Goal: Use online tool/utility

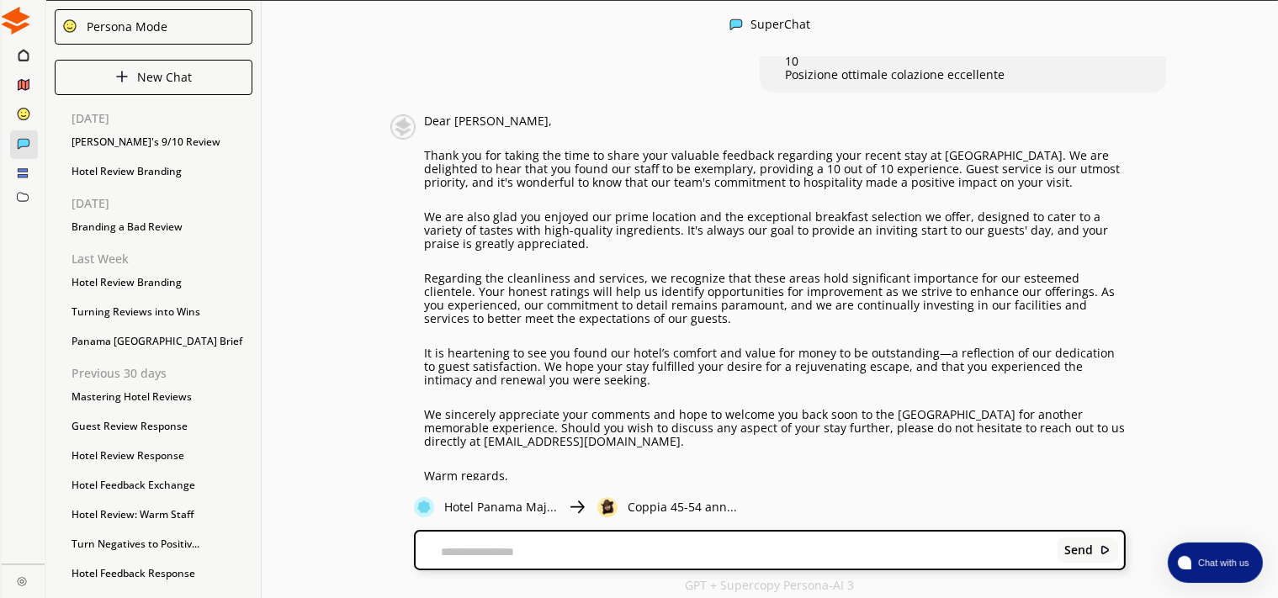
scroll to position [192, 0]
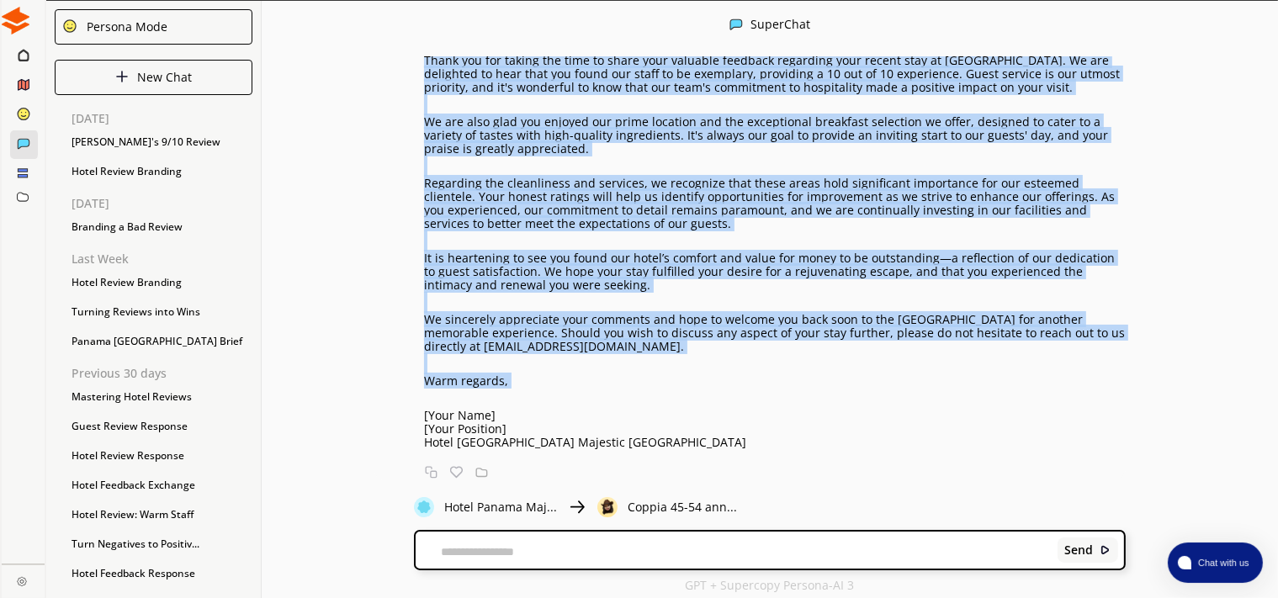
drag, startPoint x: 504, startPoint y: 389, endPoint x: 416, endPoint y: 254, distance: 161.1
click at [416, 254] on div "Dear [PERSON_NAME], Thank you for taking the time to share your valuable feedba…" at bounding box center [759, 234] width 736 height 430
copy div "Dear [PERSON_NAME], Thank you for taking the time to share your valuable feedba…"
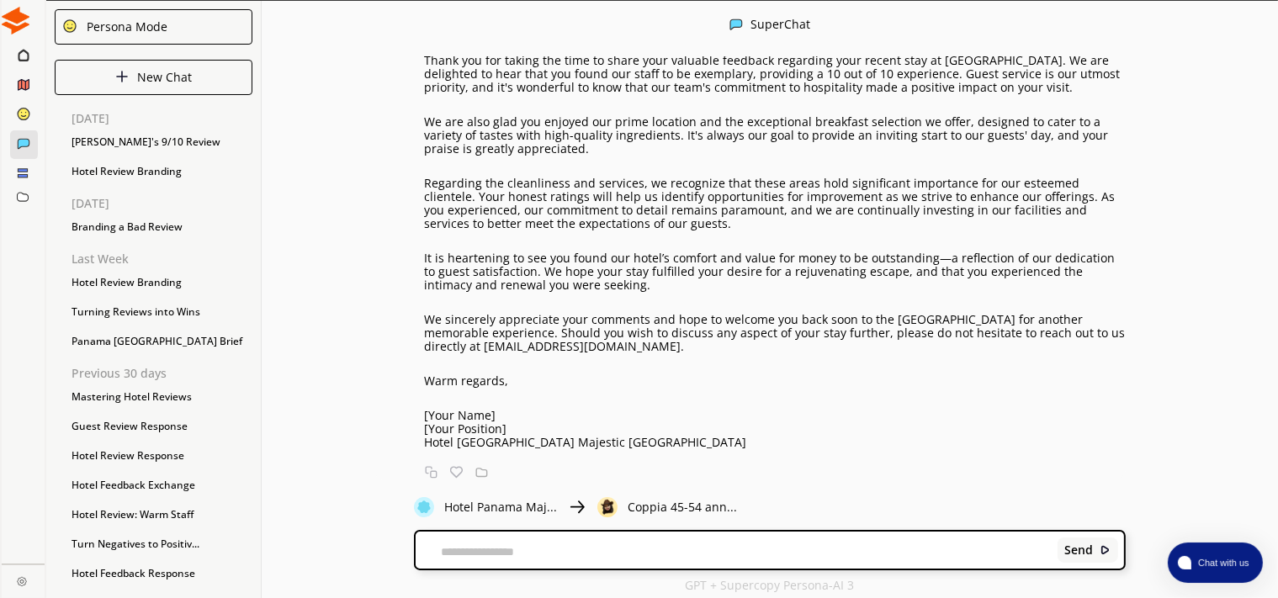
click at [552, 538] on div "Send" at bounding box center [770, 550] width 709 height 37
click at [530, 548] on textarea at bounding box center [734, 551] width 636 height 13
paste textarea "**********"
type textarea "**********"
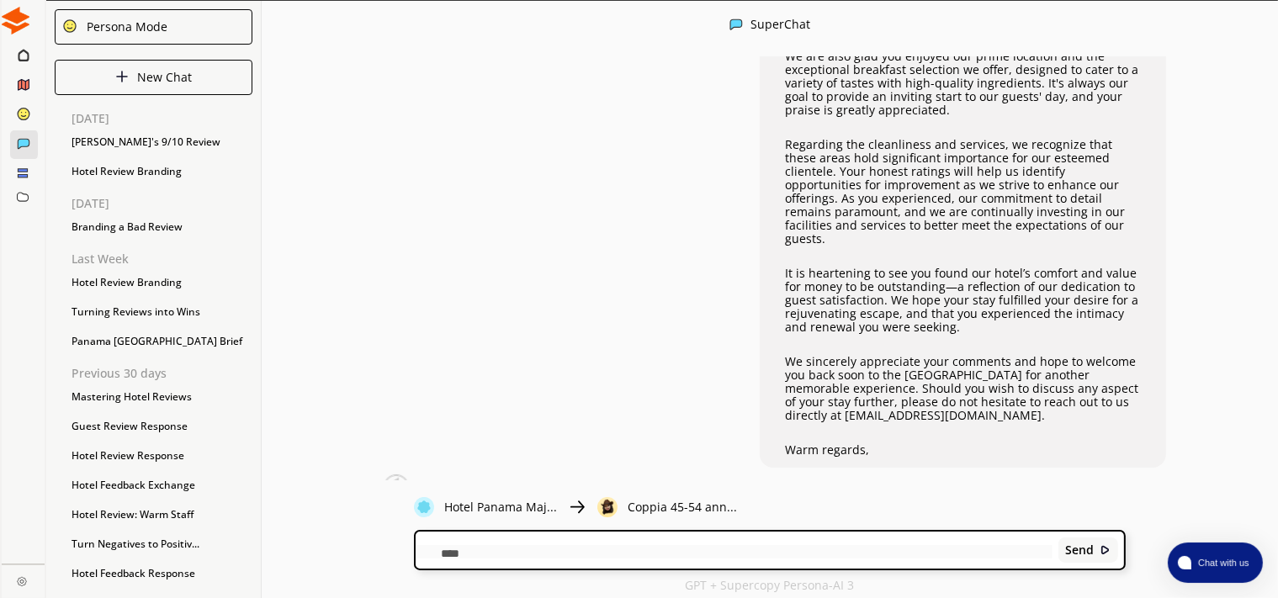
scroll to position [0, 0]
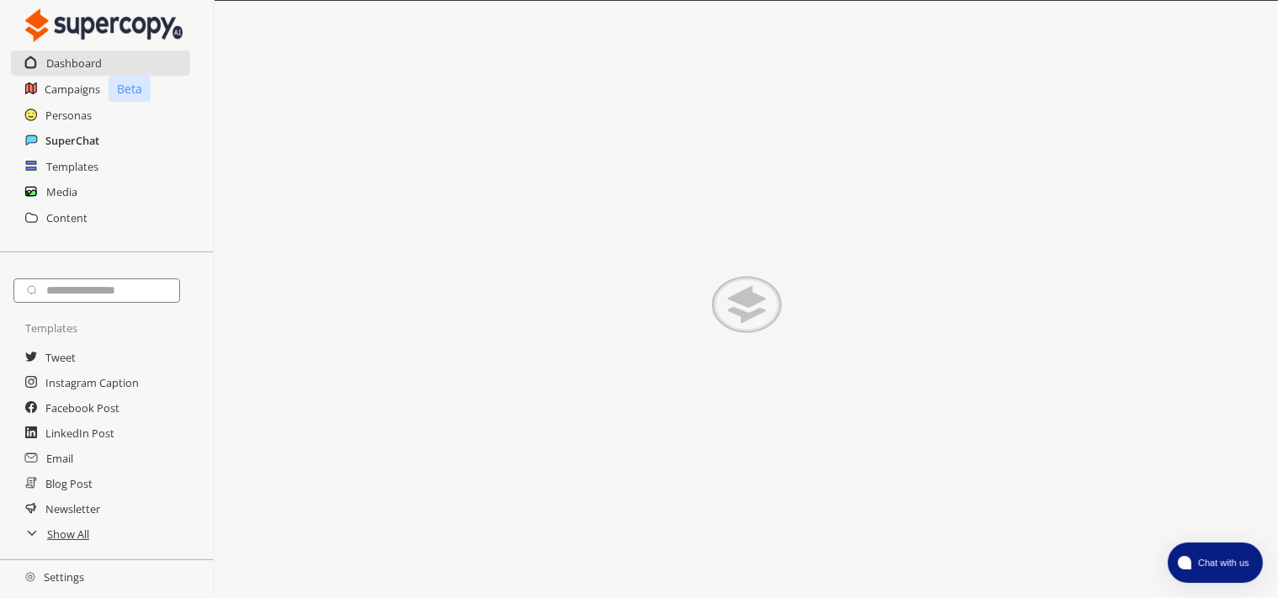
click at [96, 146] on h2 "SuperChat" at bounding box center [72, 140] width 54 height 25
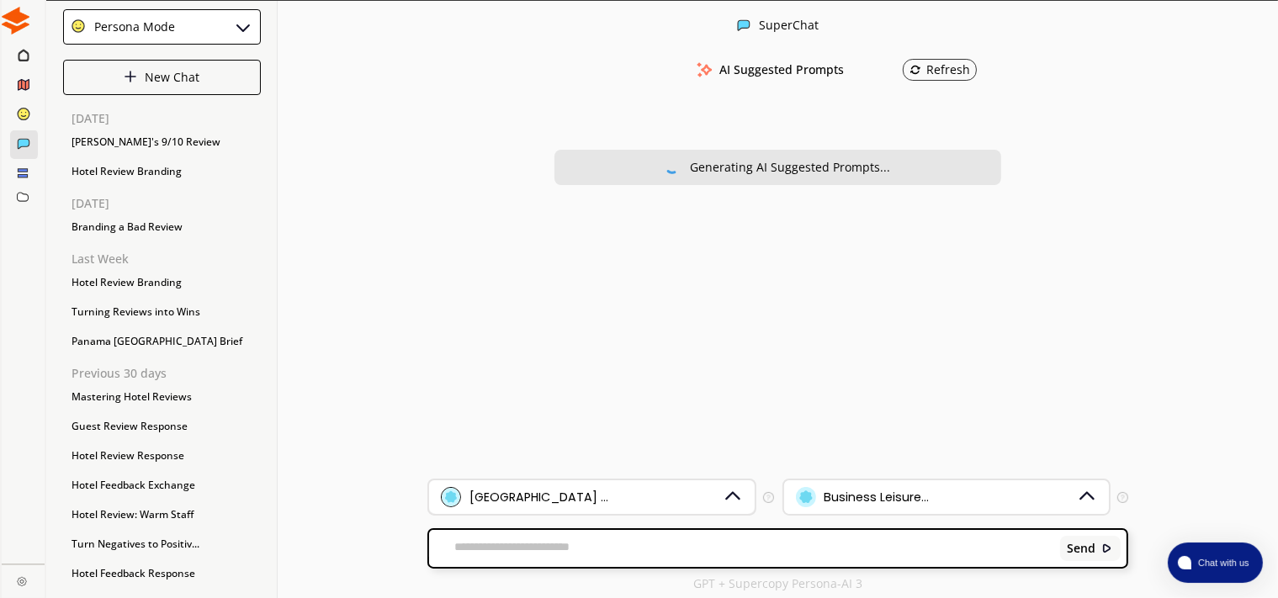
click at [715, 503] on div "[GEOGRAPHIC_DATA] ..." at bounding box center [582, 497] width 282 height 20
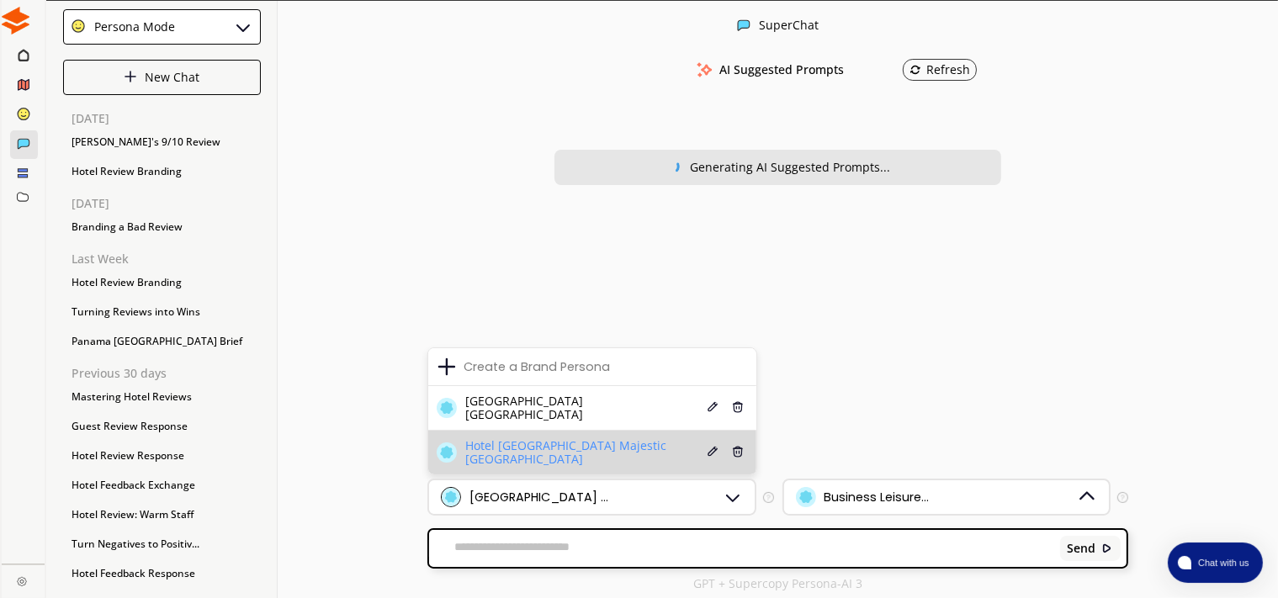
click at [571, 463] on span "Hotel [GEOGRAPHIC_DATA] Majestic [GEOGRAPHIC_DATA]" at bounding box center [584, 452] width 238 height 27
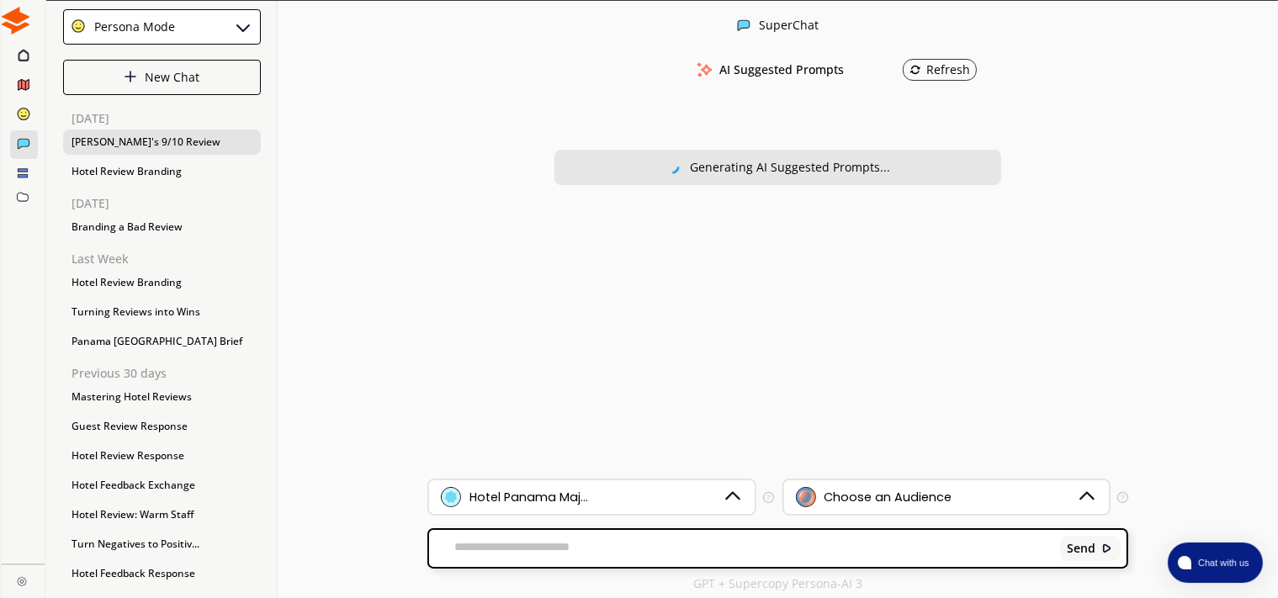
click at [160, 146] on div "[PERSON_NAME]'s 9/10 Review" at bounding box center [162, 142] width 198 height 25
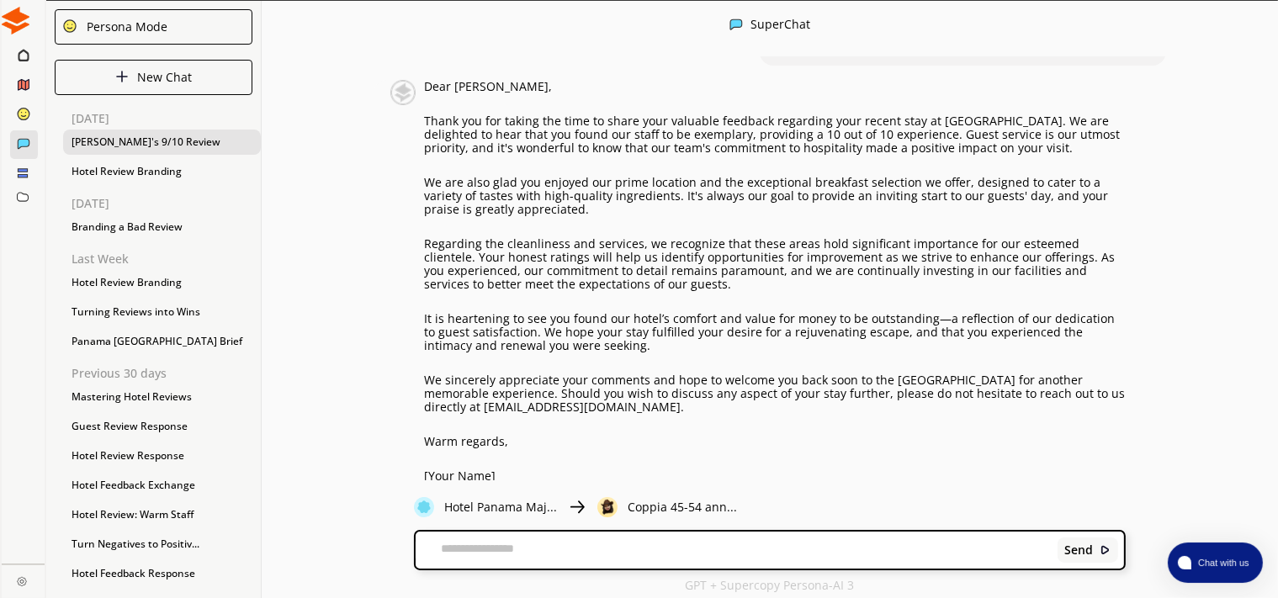
scroll to position [184, 0]
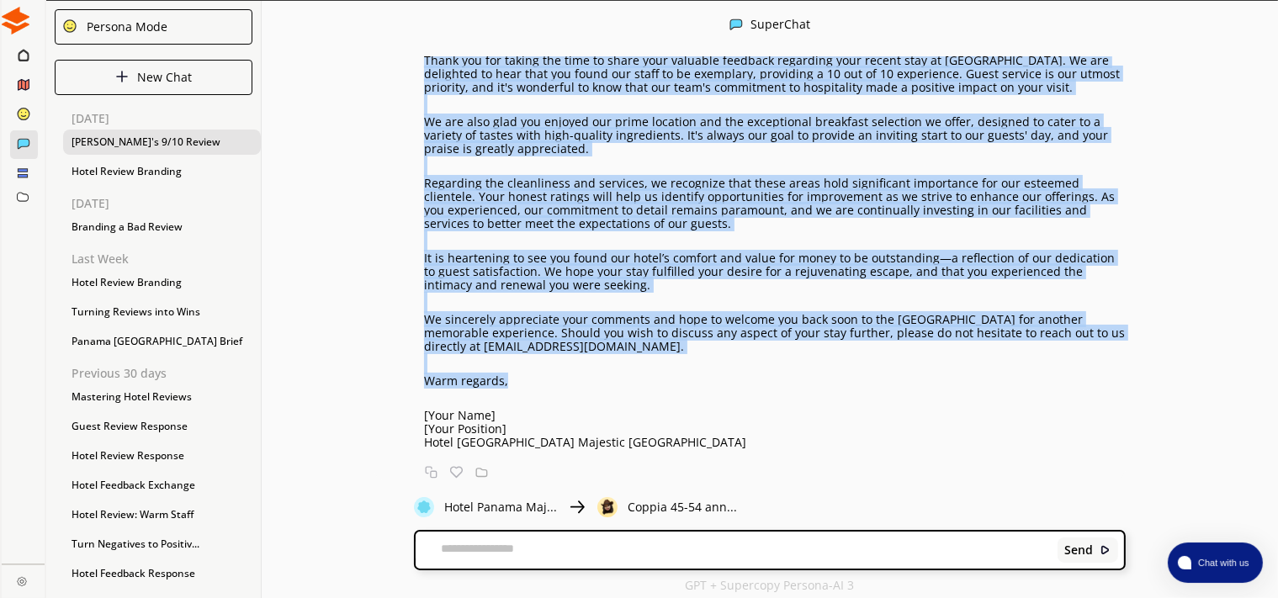
drag, startPoint x: 510, startPoint y: 387, endPoint x: 417, endPoint y: 88, distance: 313.0
click at [417, 88] on div "Dear [PERSON_NAME], Thank you for taking the time to share your valuable feedba…" at bounding box center [759, 234] width 736 height 430
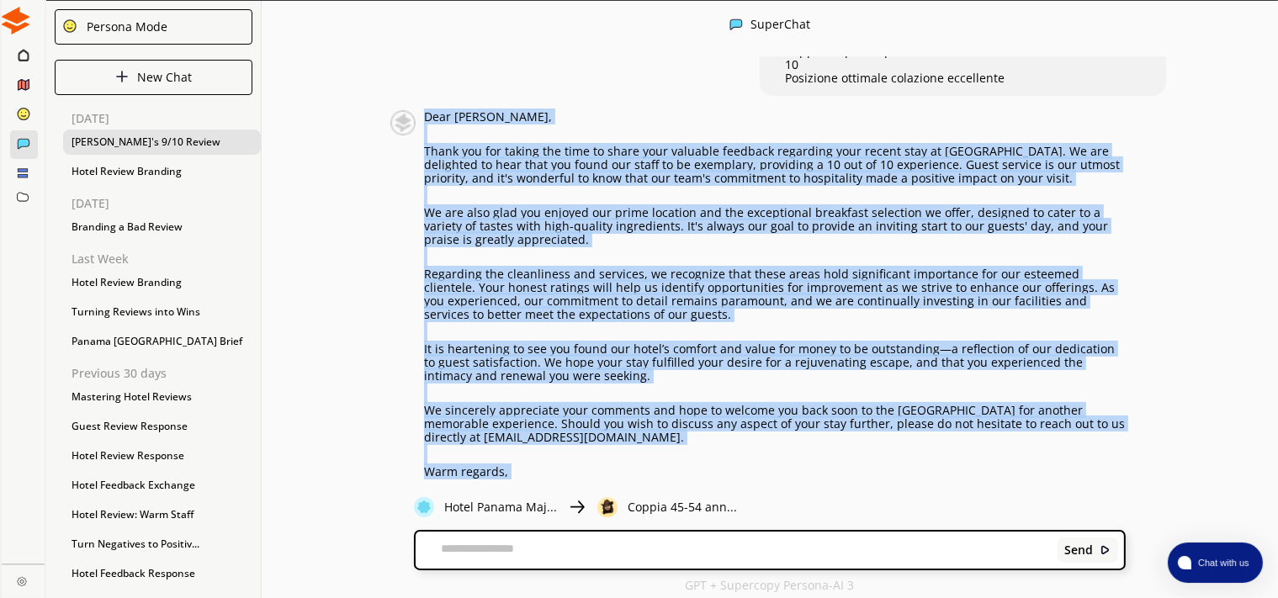
scroll to position [110, 0]
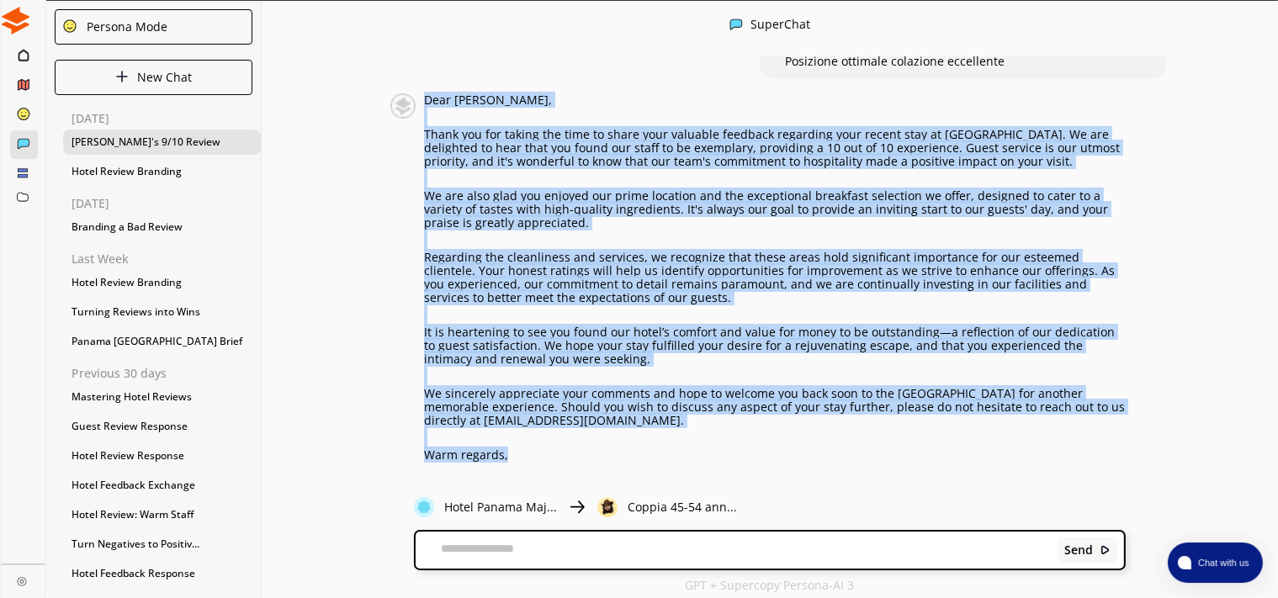
copy div "Dear [PERSON_NAME], Thank you for taking the time to share your valuable feedba…"
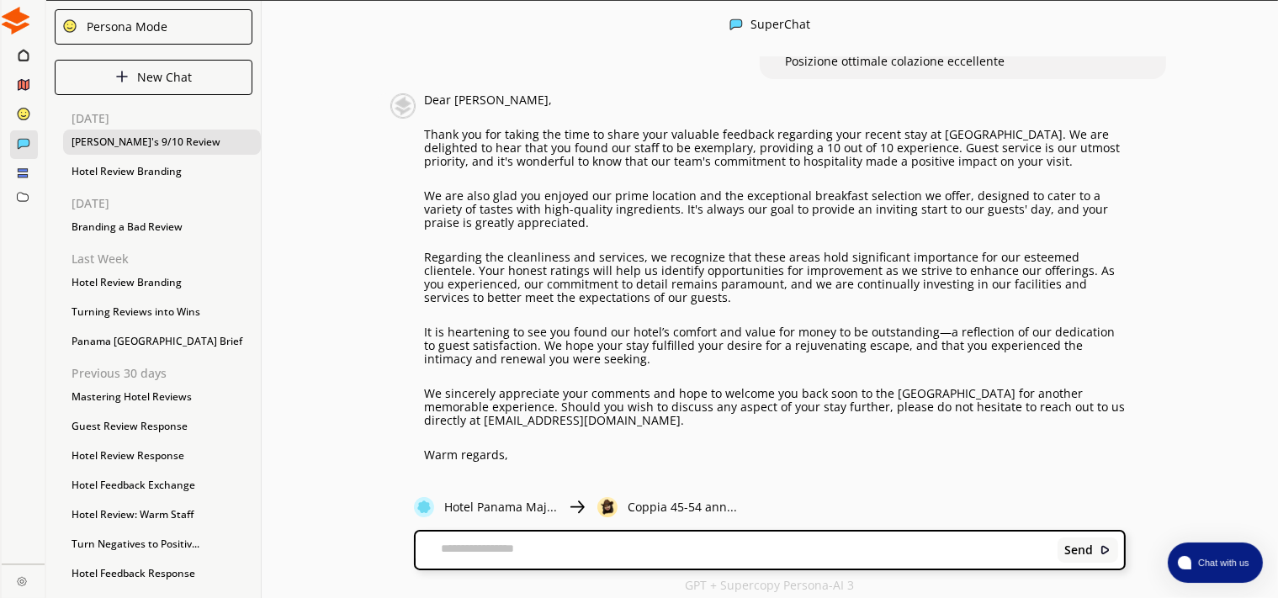
click at [628, 556] on textarea at bounding box center [734, 550] width 636 height 17
paste textarea "**********"
type textarea "**********"
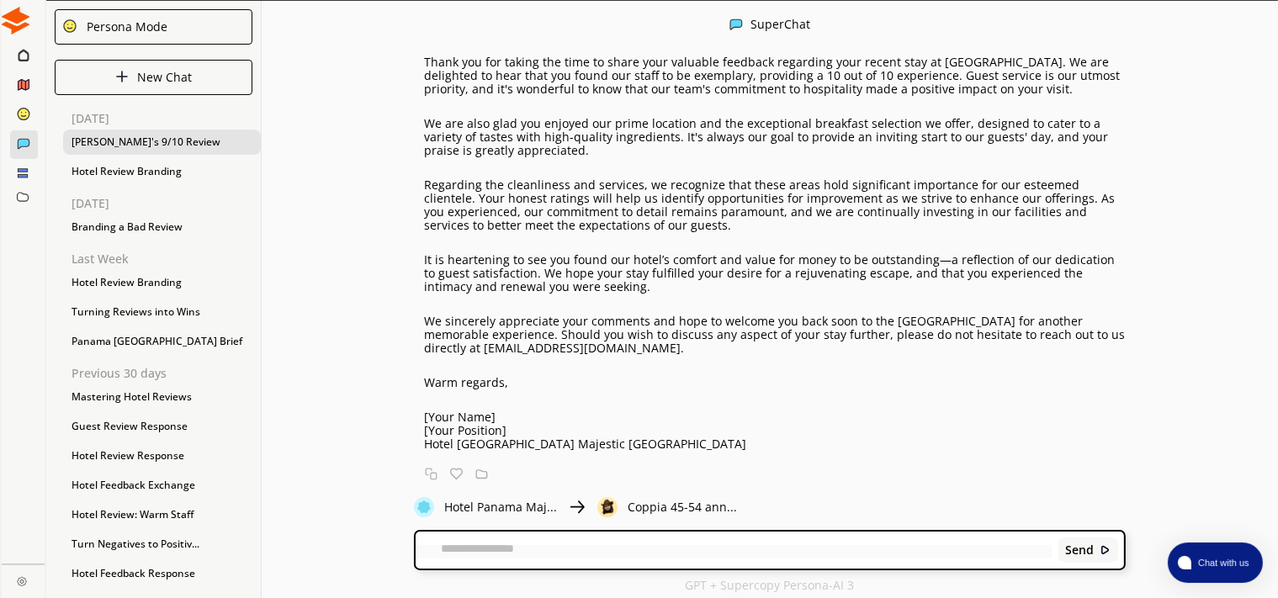
scroll to position [184, 0]
click at [664, 363] on div "Dear [PERSON_NAME], Thank you for taking the time to share your valuable feedba…" at bounding box center [775, 234] width 702 height 430
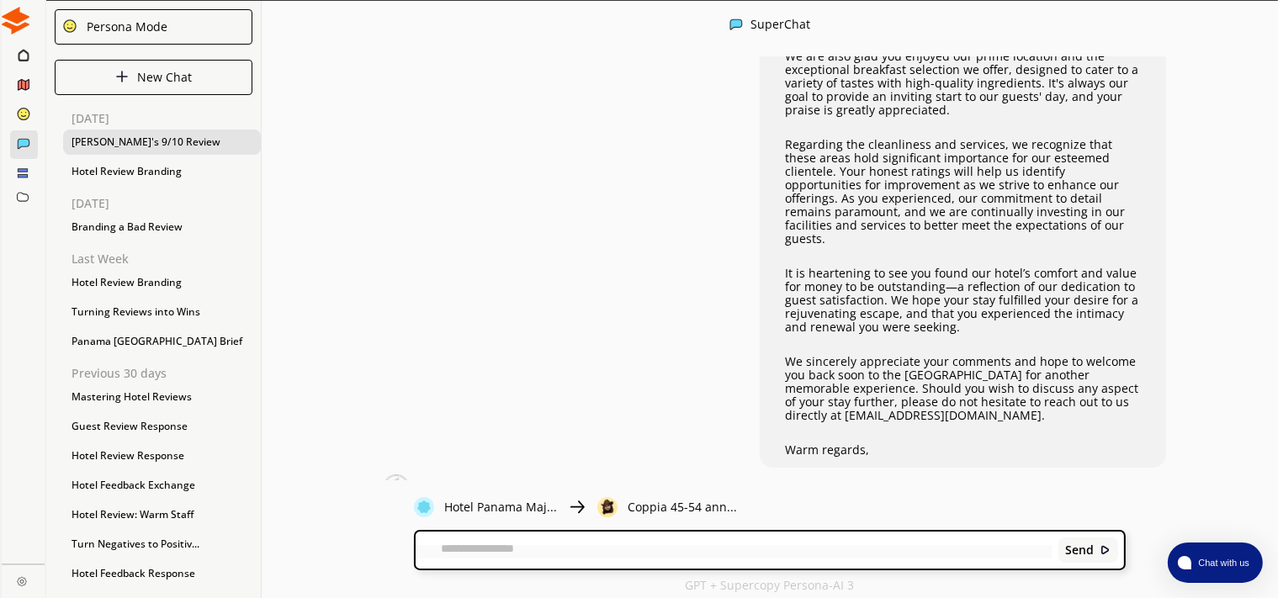
scroll to position [0, 0]
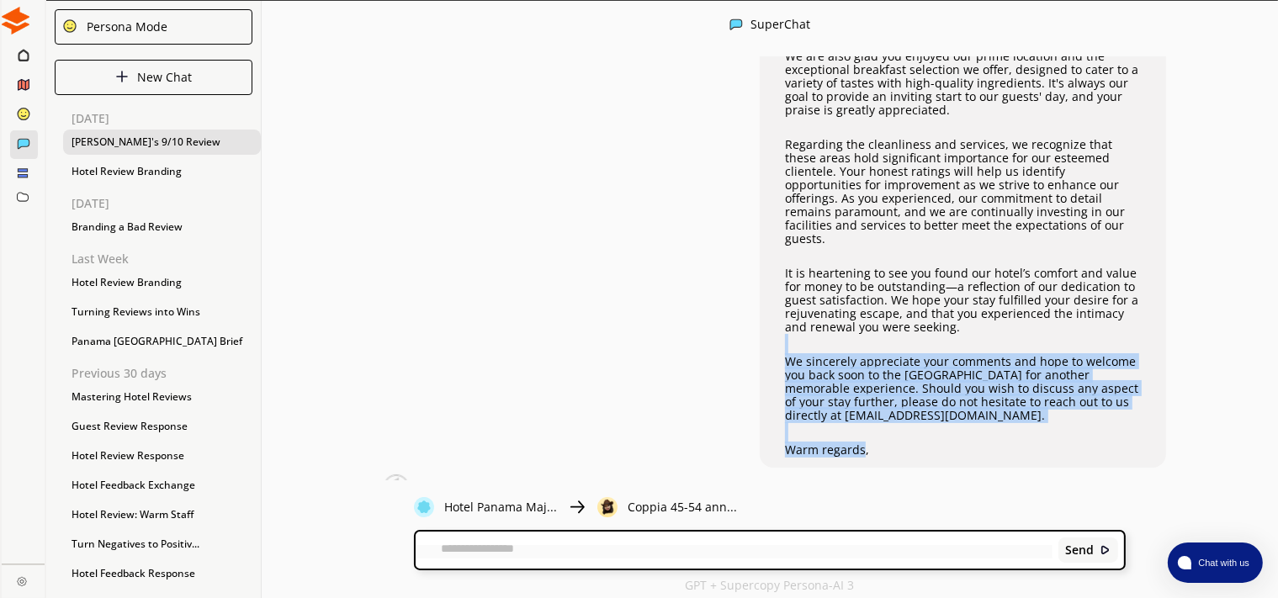
drag, startPoint x: 858, startPoint y: 420, endPoint x: 764, endPoint y: 306, distance: 147.1
click at [764, 306] on div "TRADUCE IN ITALIANO: Dear [PERSON_NAME], Thank you for taking the time to share…" at bounding box center [963, 178] width 406 height 579
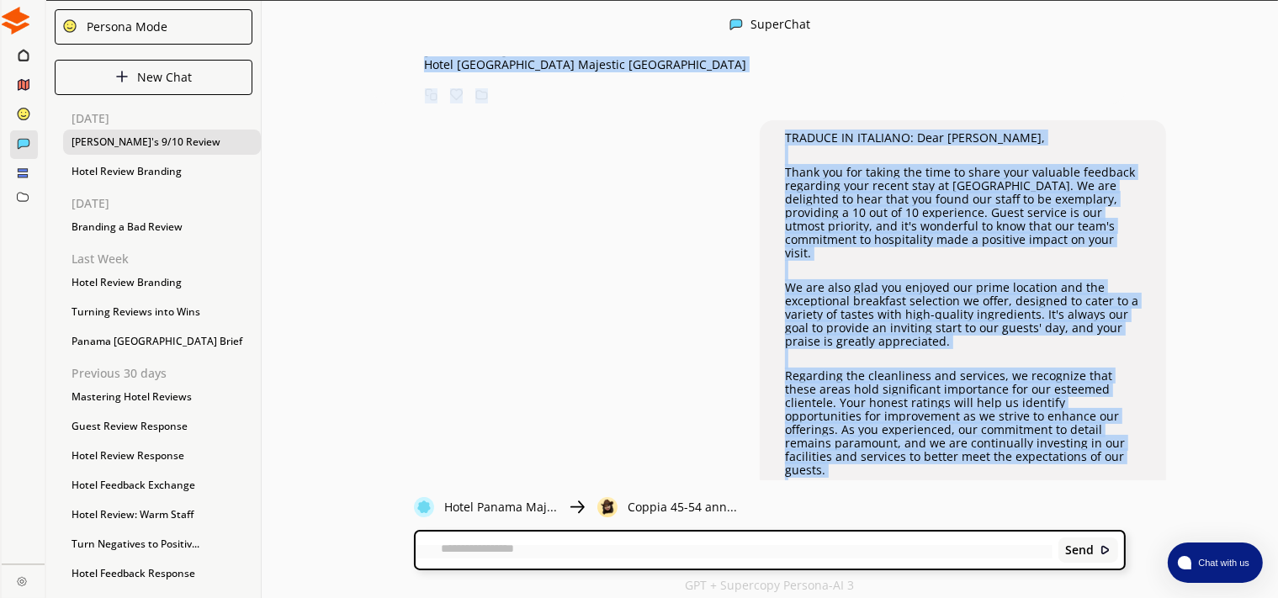
scroll to position [549, 0]
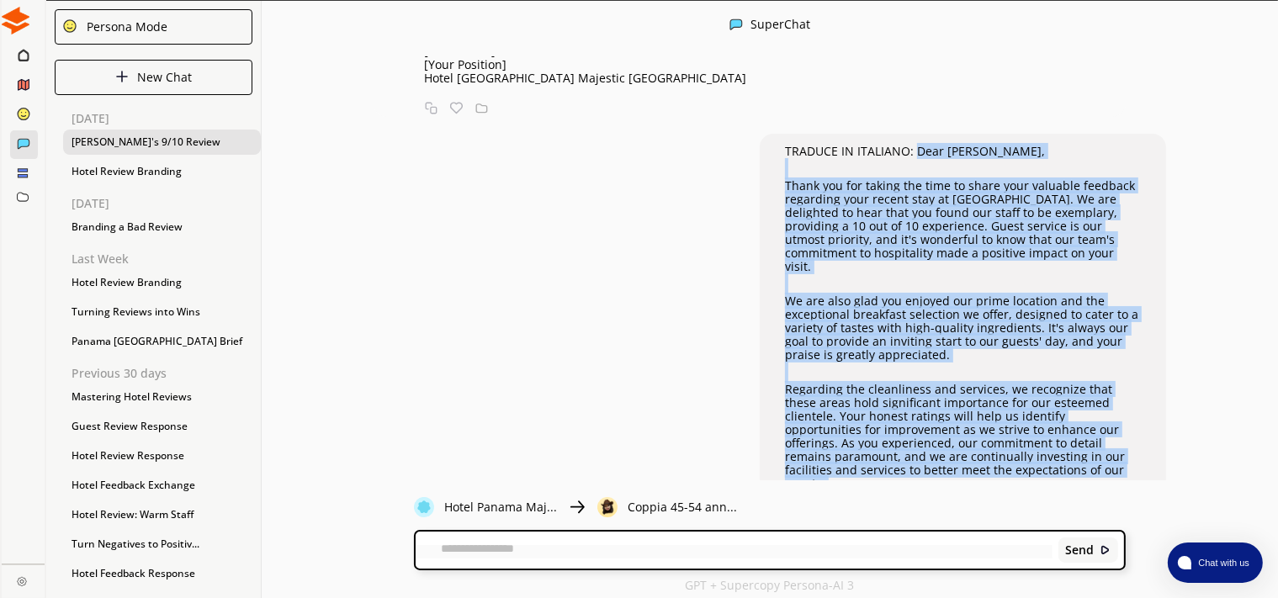
copy div "Dear [PERSON_NAME], Thank you for taking the time to share your valuable feedba…"
